Goal: Go to known website: Go to known website

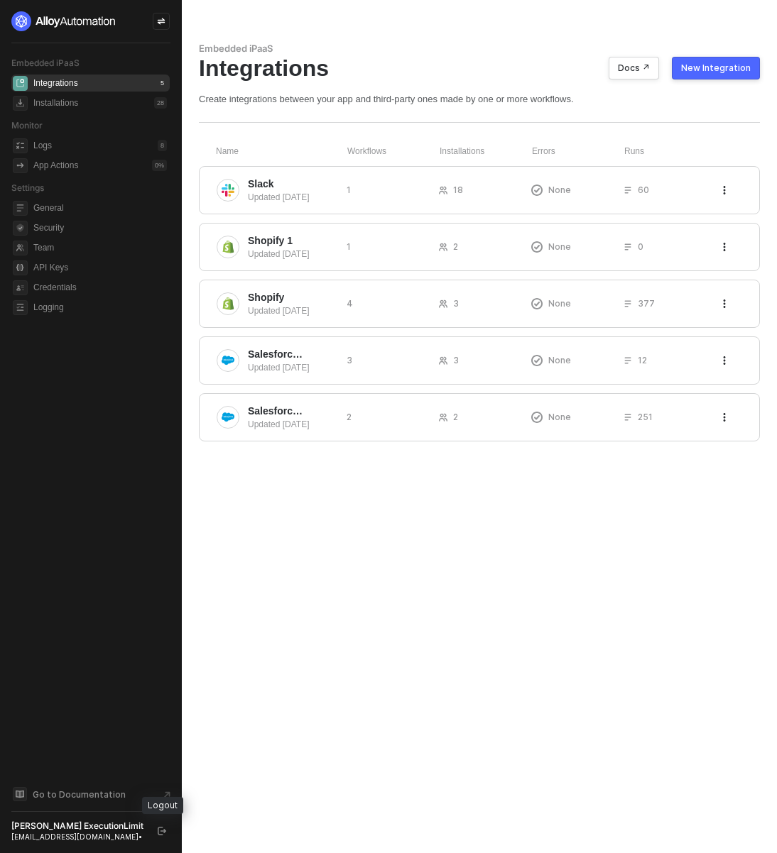
click at [160, 830] on icon "logout" at bounding box center [162, 831] width 9 height 9
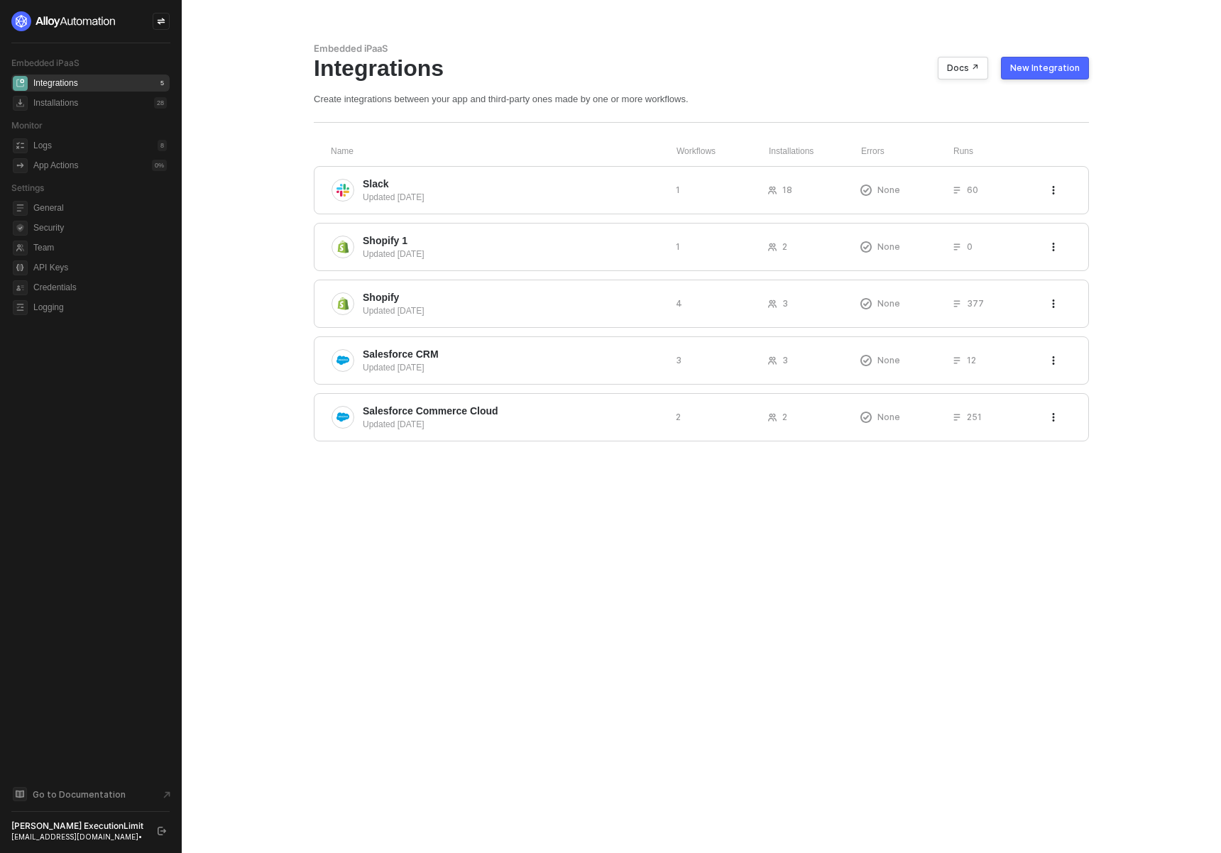
click at [153, 836] on button "button" at bounding box center [161, 831] width 17 height 17
click at [165, 829] on icon "logout" at bounding box center [162, 831] width 9 height 9
